Goal: Find specific page/section

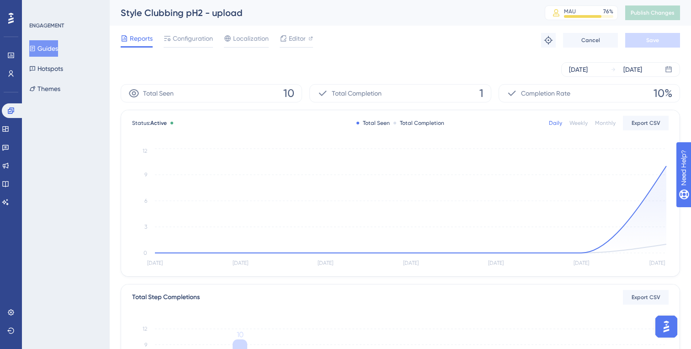
click at [54, 49] on button "Guides" at bounding box center [43, 48] width 29 height 16
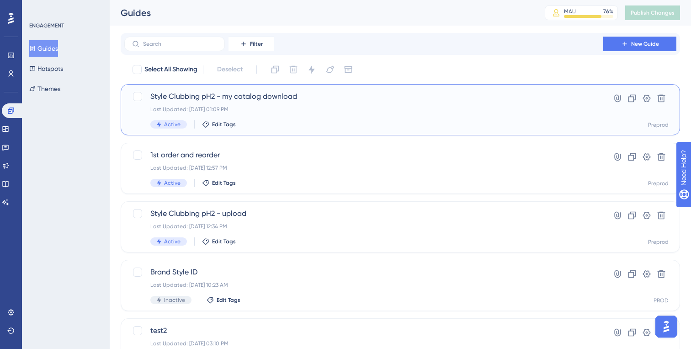
click at [288, 125] on div "Active Edit Tags" at bounding box center [363, 124] width 427 height 8
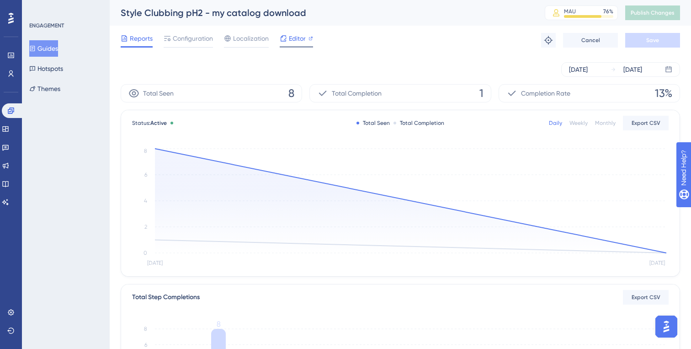
click at [293, 44] on div "Editor" at bounding box center [296, 40] width 33 height 15
